Goal: Find specific page/section

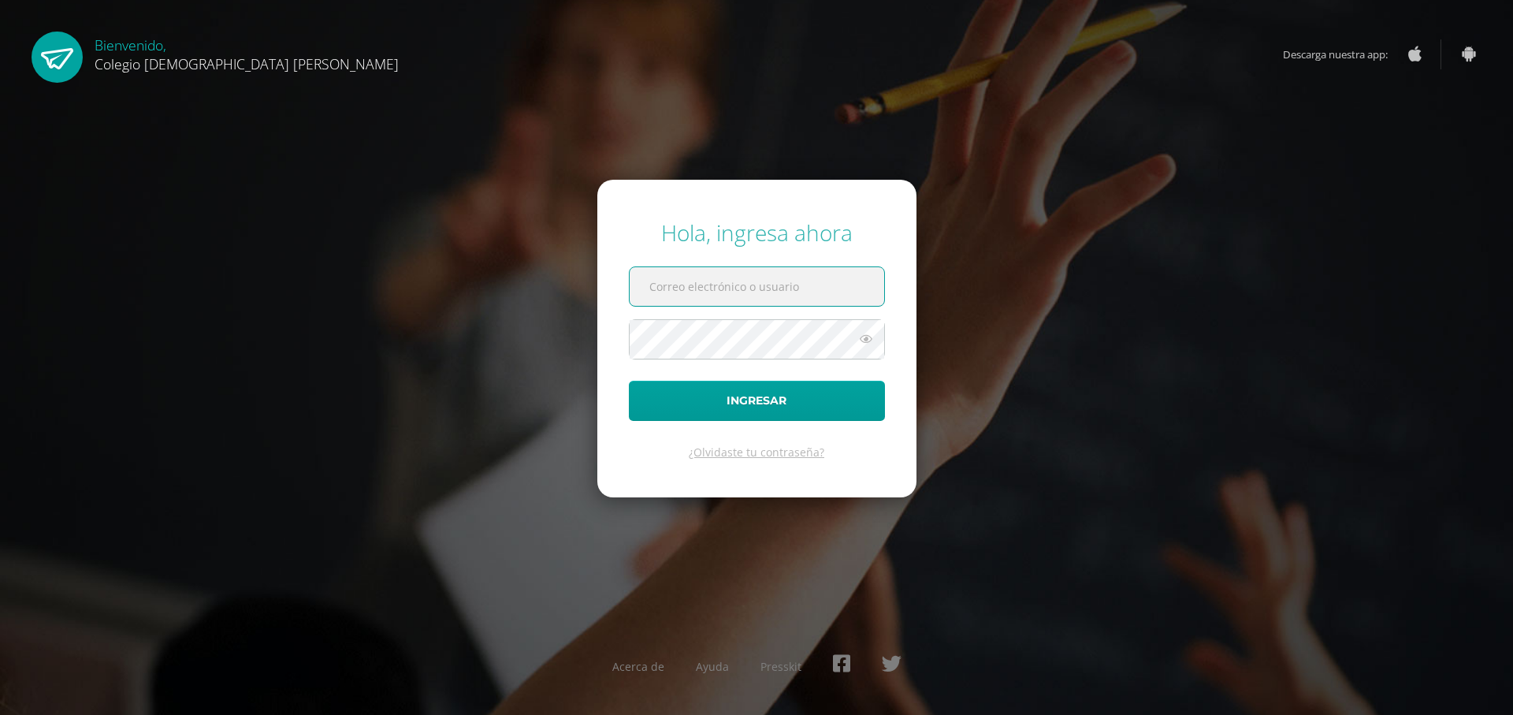
paste input "g.gabriel.bdb@gmail.com"
type input "g.gabriel.bdb@gmail.com"
click at [778, 314] on form "Hola, ingresa ahora g.gabriel.bdb@gmail.com Ingresar ¿Olvidaste tu contraseña?" at bounding box center [756, 338] width 319 height 317
click at [629, 381] on button "Ingresar" at bounding box center [757, 401] width 256 height 40
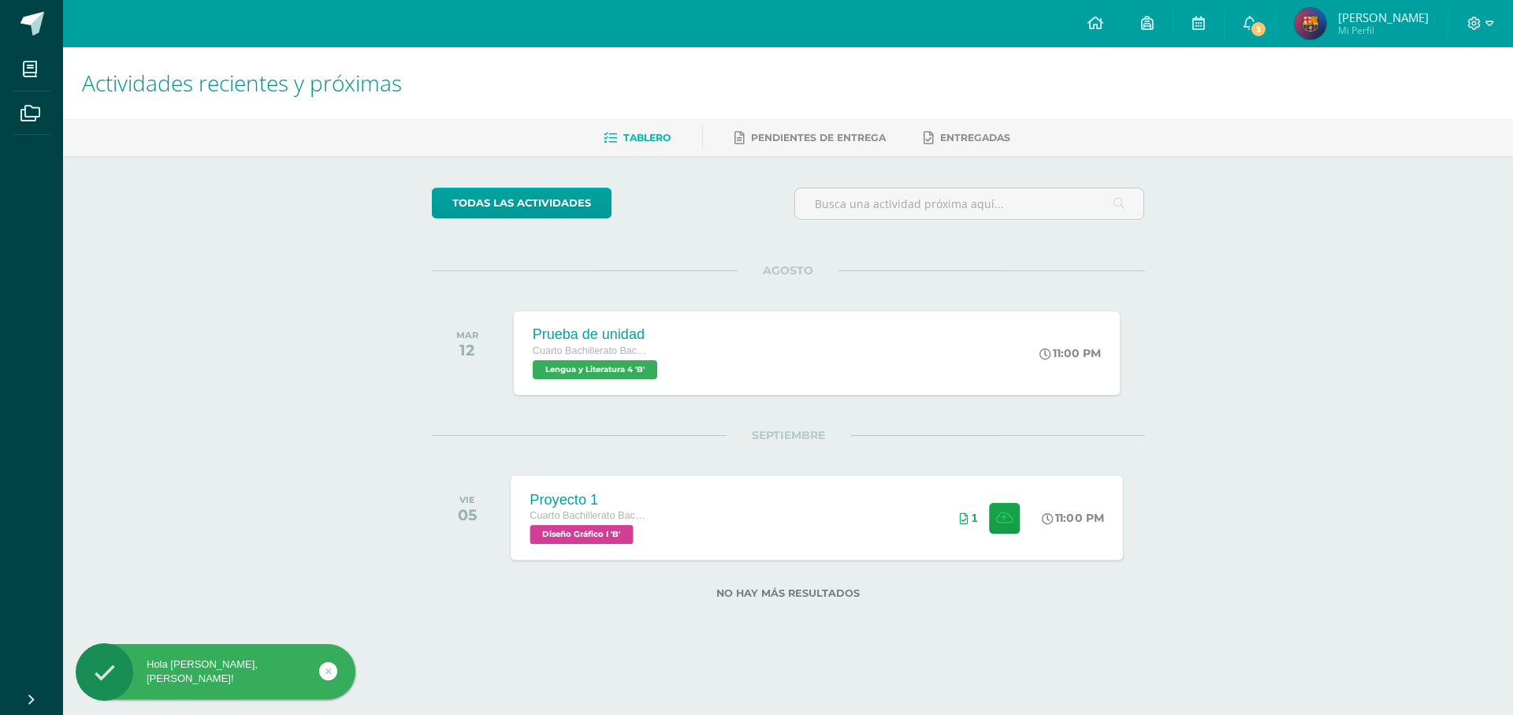
click at [838, 519] on div "Proyecto 1 Cuarto Bachillerato Bachillerato en CCLL con Orientación en Diseño G…" at bounding box center [817, 517] width 612 height 84
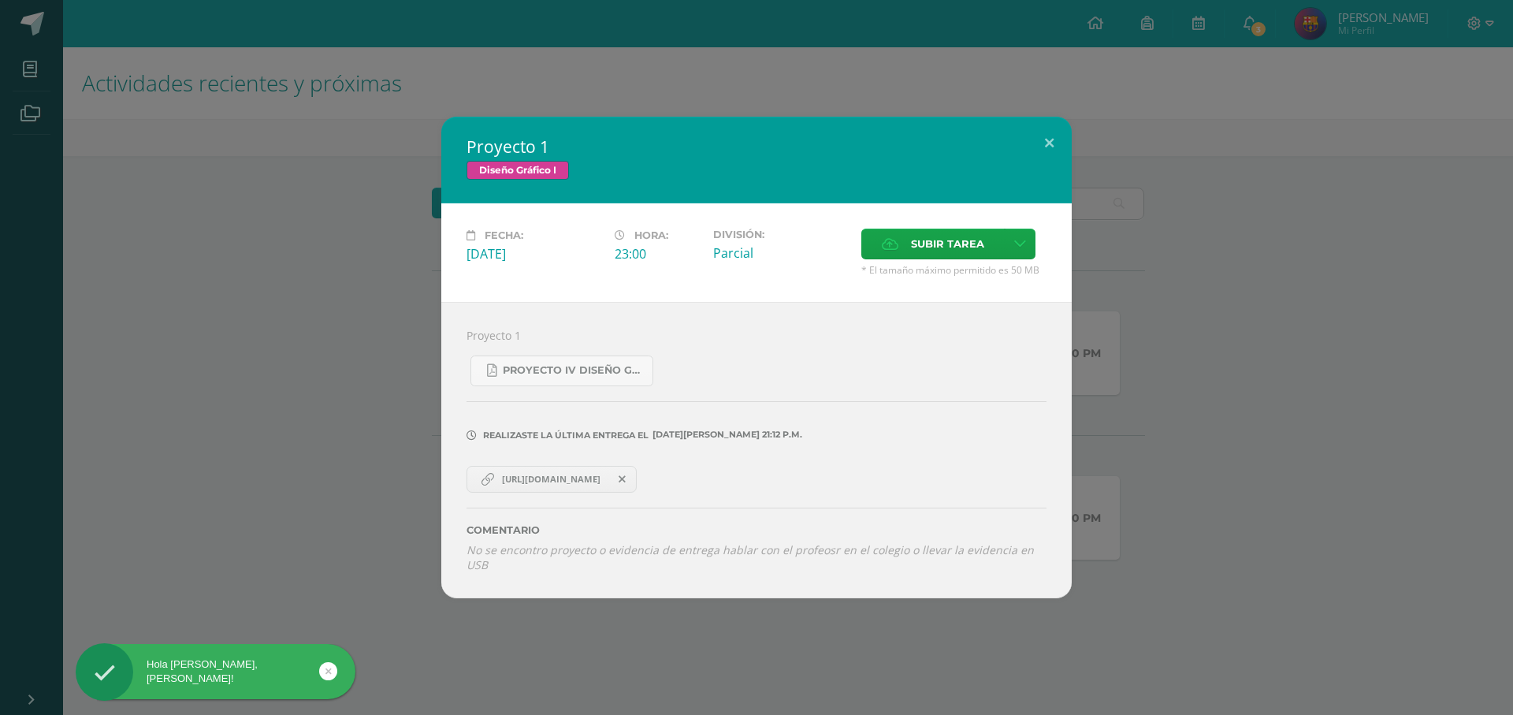
click at [578, 474] on span "[URL][DOMAIN_NAME]" at bounding box center [551, 479] width 114 height 13
